Goal: Transaction & Acquisition: Book appointment/travel/reservation

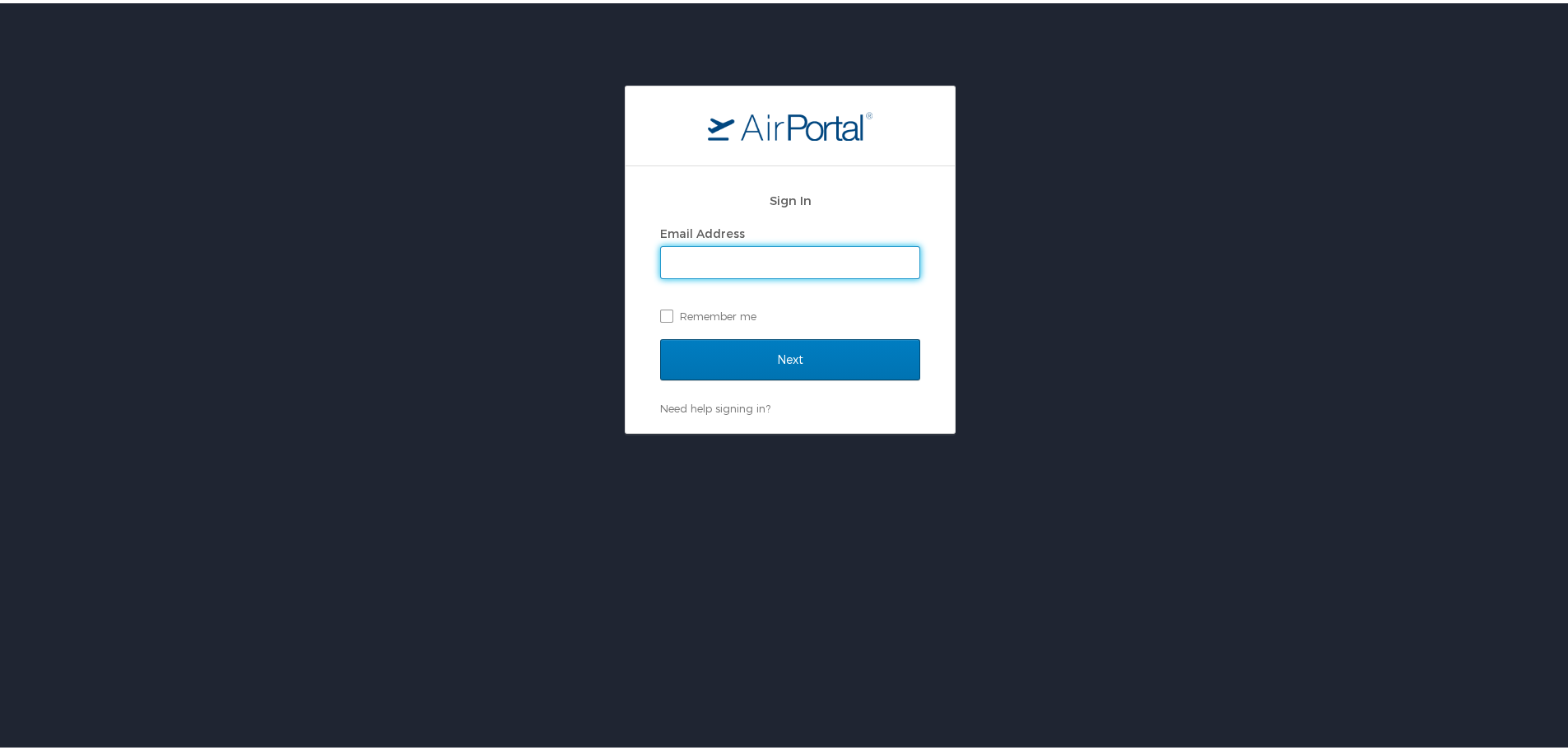
type input "praterm@mybrcc.edu"
click at [664, 308] on label "Remember me" at bounding box center [790, 313] width 260 height 25
click at [664, 308] on input "Remember me" at bounding box center [666, 311] width 11 height 11
checkbox input "true"
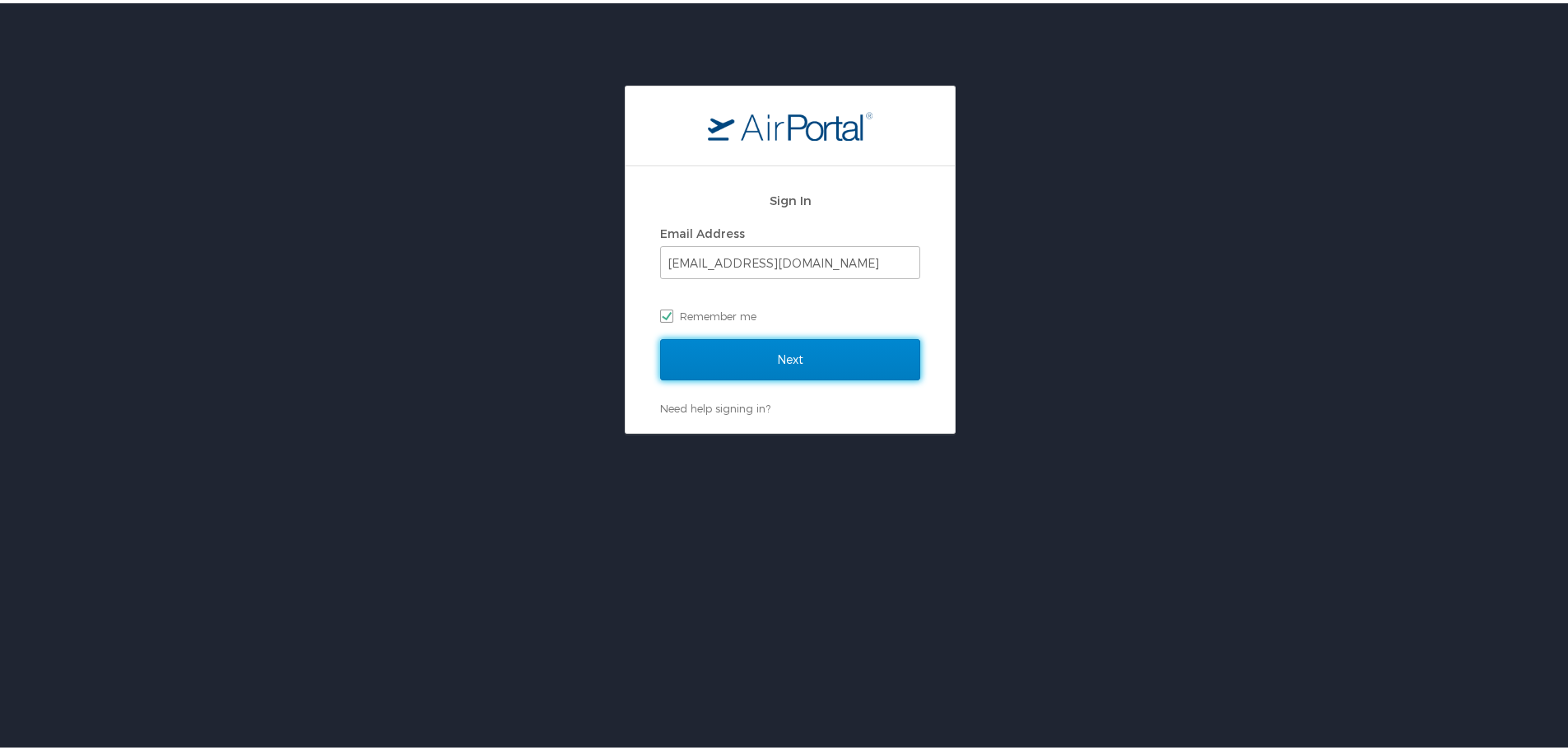
click at [734, 355] on input "Next" at bounding box center [790, 356] width 260 height 41
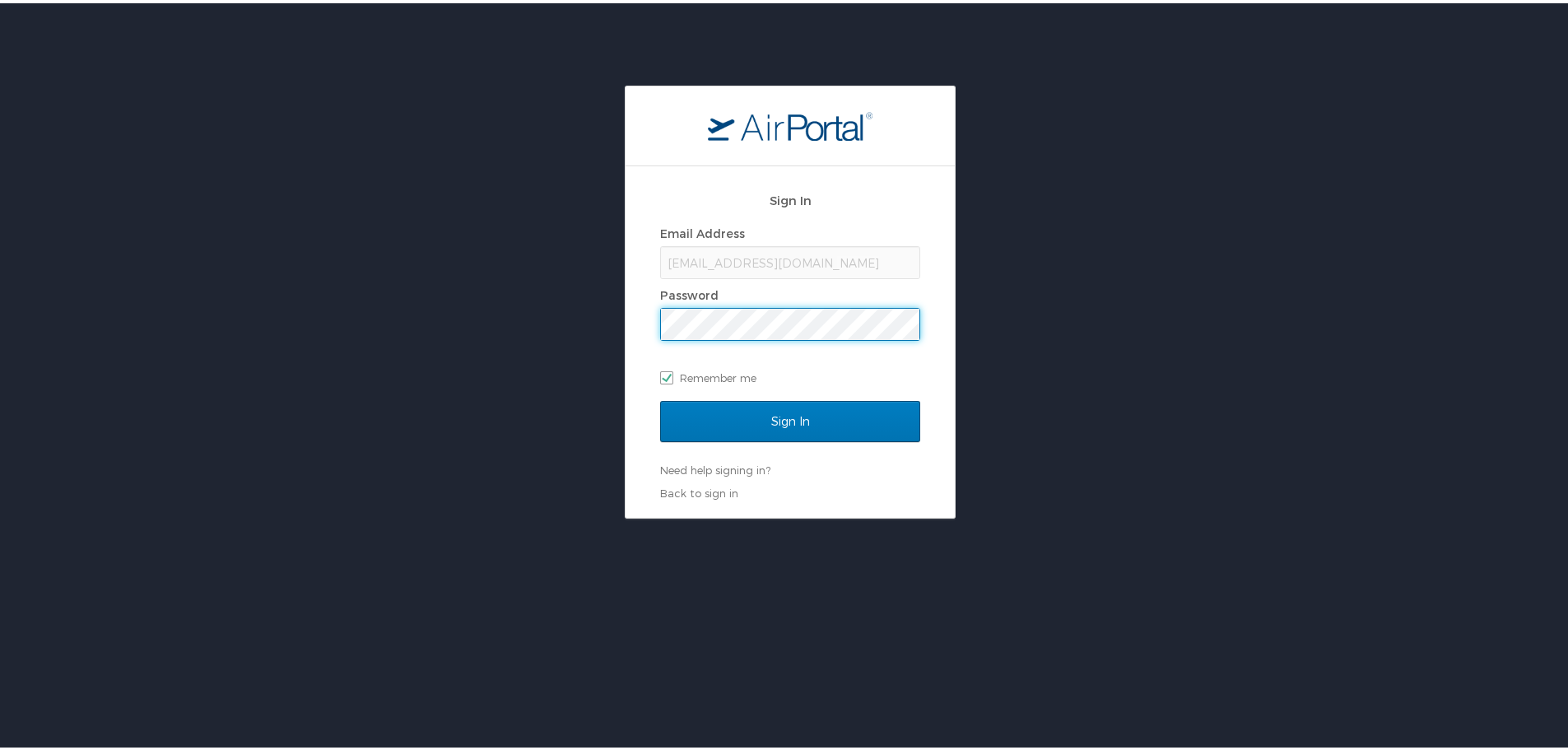
click at [713, 304] on span at bounding box center [790, 321] width 260 height 33
click at [731, 254] on div "praterm@mybrcc.edu" at bounding box center [790, 260] width 260 height 33
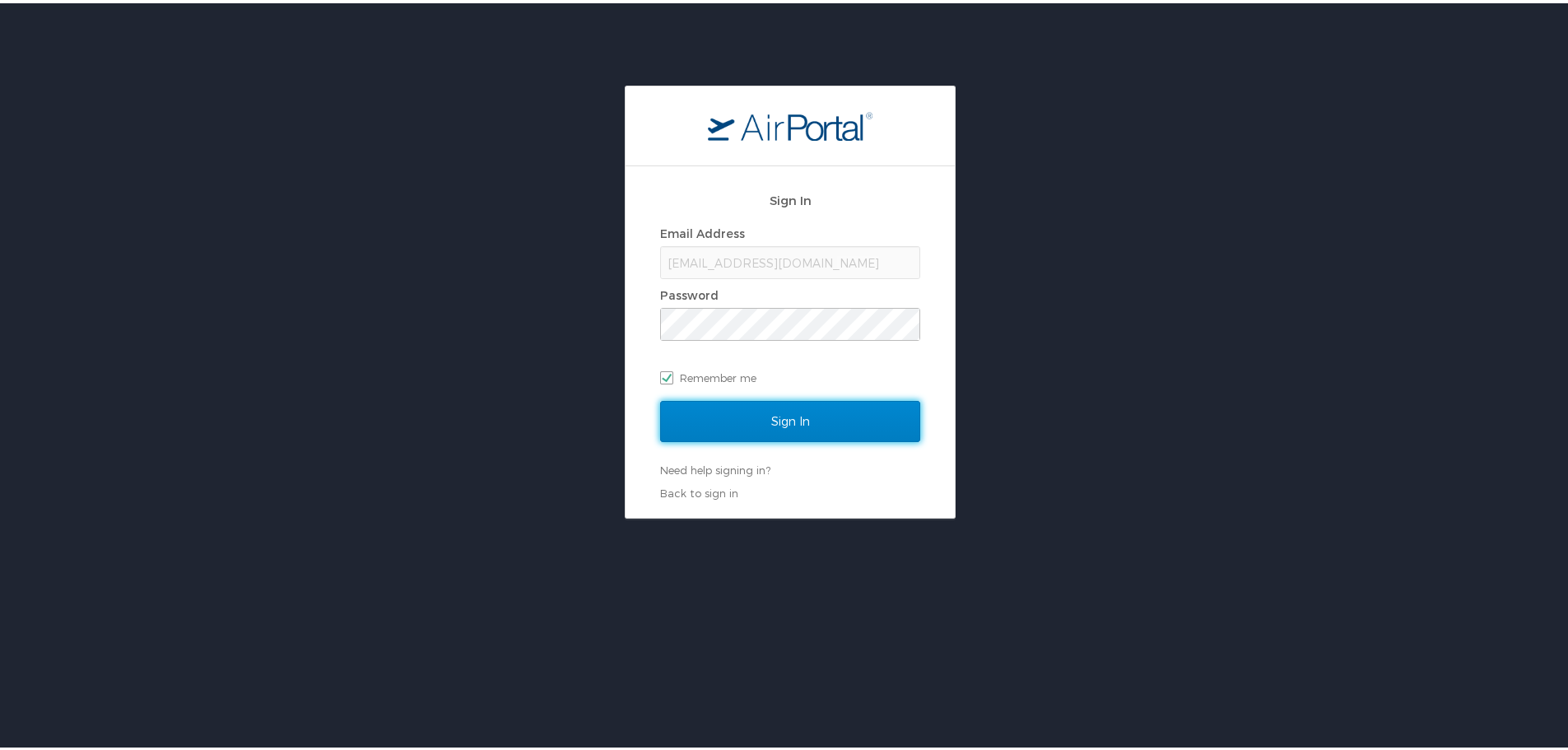
click at [760, 418] on input "Sign In" at bounding box center [790, 418] width 260 height 41
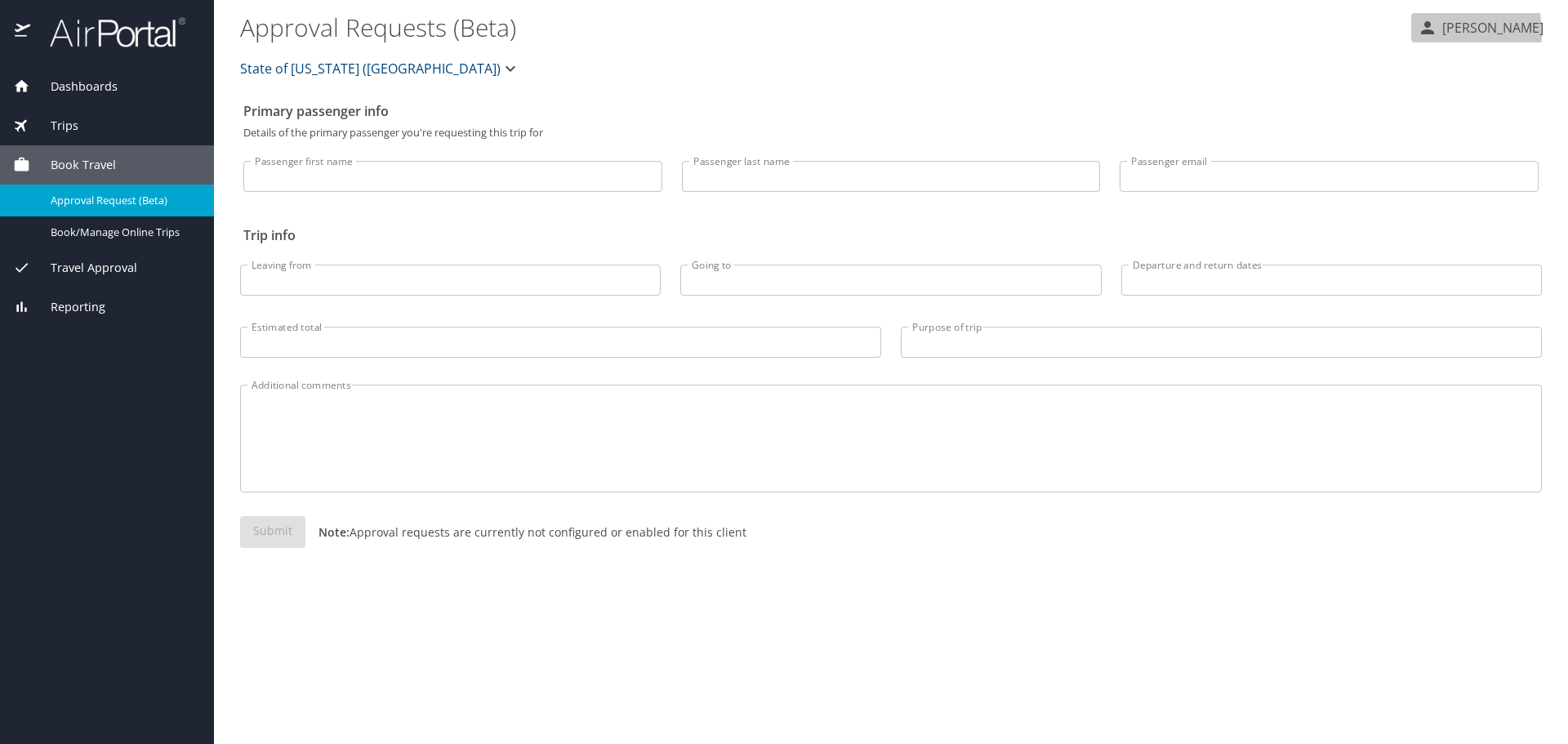
click at [1431, 33] on icon "button" at bounding box center [1427, 28] width 20 height 20
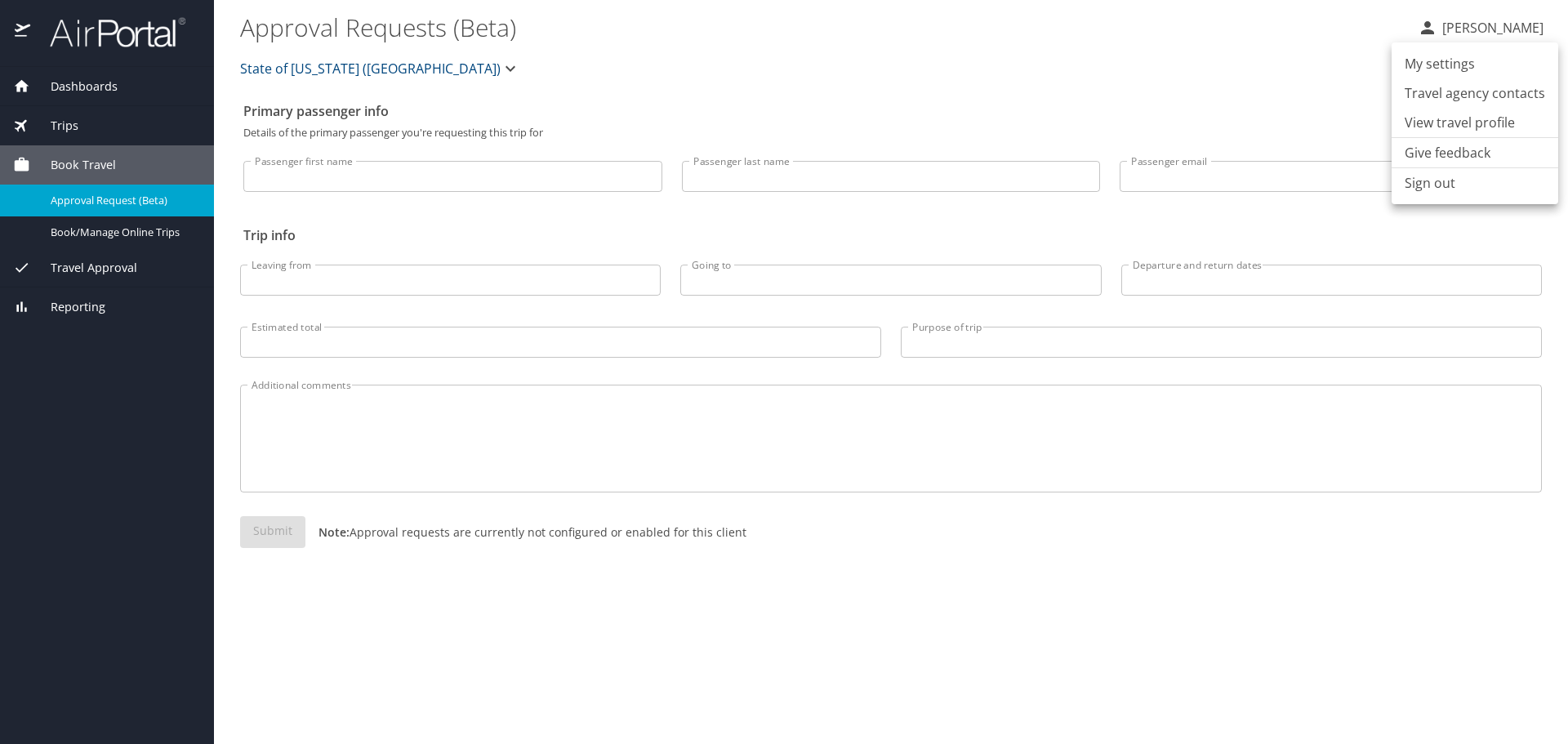
click at [105, 234] on div at bounding box center [784, 372] width 1568 height 744
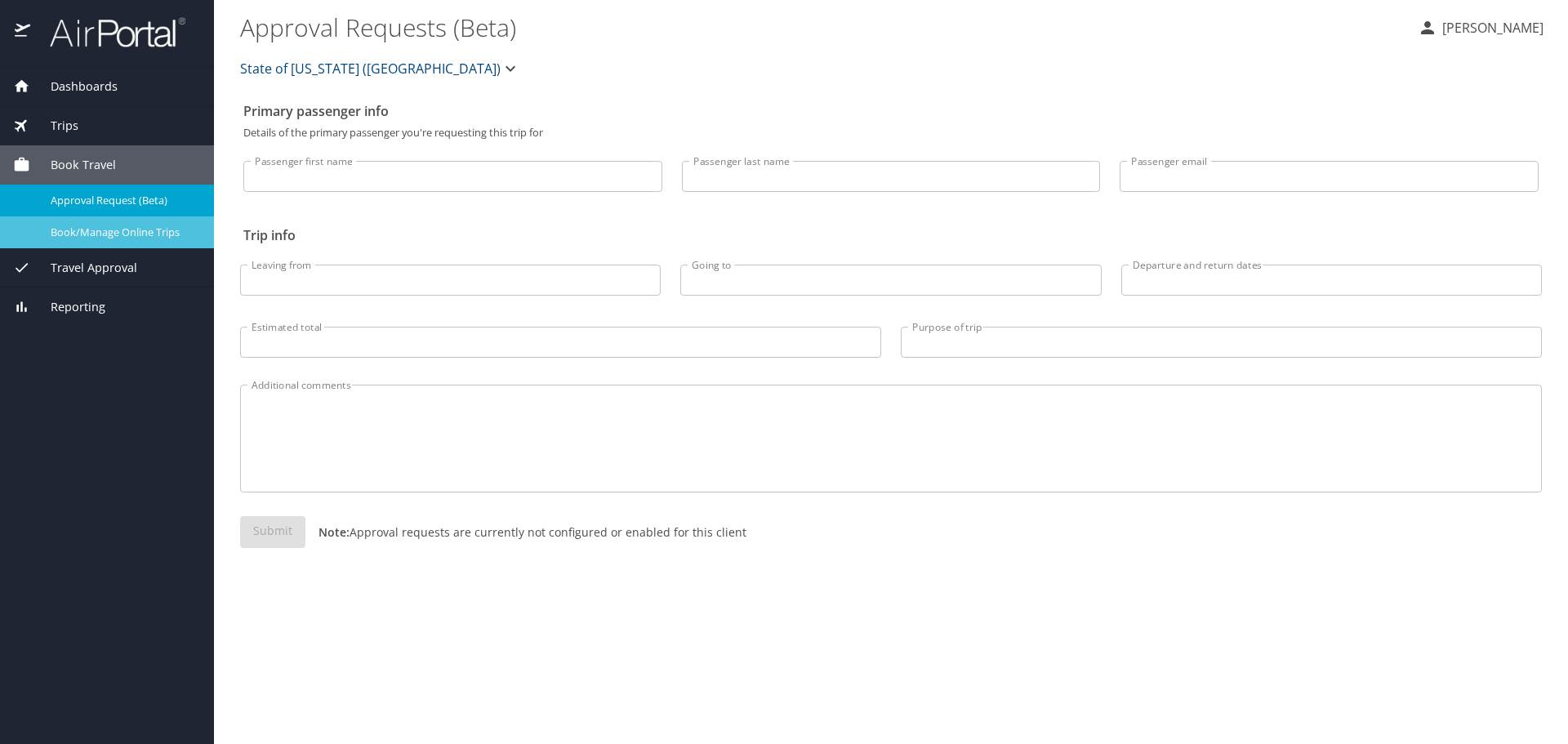
click at [112, 238] on span "Book/Manage Online Trips" at bounding box center [122, 232] width 144 height 16
click at [116, 231] on span "Book/Manage Online Trips" at bounding box center [122, 232] width 144 height 16
